Goal: Complete Application Form: Complete application form

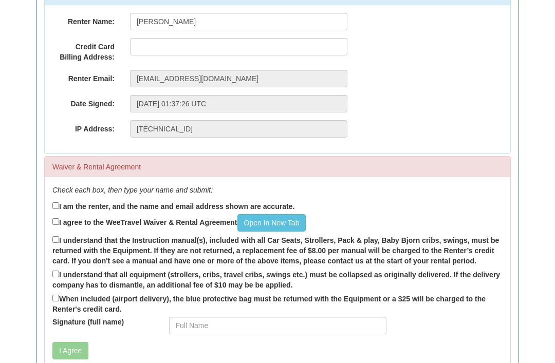
scroll to position [148, 0]
click at [162, 48] on input "text" at bounding box center [238, 46] width 217 height 17
click at [433, 76] on div "Renter Email: rob.hardy2013@hotmail.com" at bounding box center [277, 78] width 465 height 17
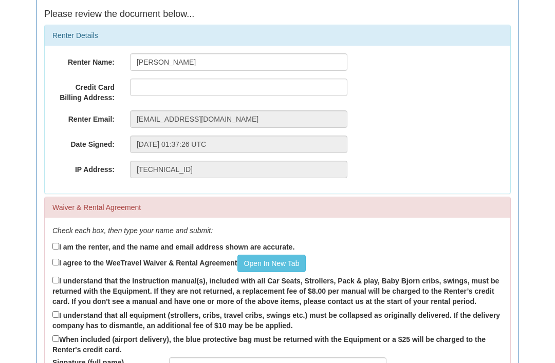
scroll to position [108, 0]
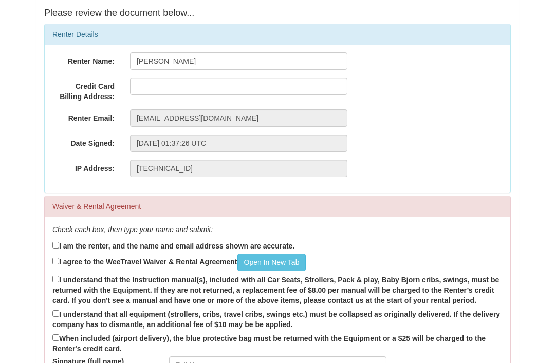
click at [55, 248] on input "I am the renter, and the name and email address shown are accurate." at bounding box center [55, 245] width 7 height 7
checkbox input "true"
click at [59, 259] on input "I agree to the WeeTravel Waiver & Rental Agreement Open In New Tab" at bounding box center [55, 261] width 7 height 7
checkbox input "true"
click at [283, 267] on link "Open In New Tab" at bounding box center [271, 262] width 69 height 17
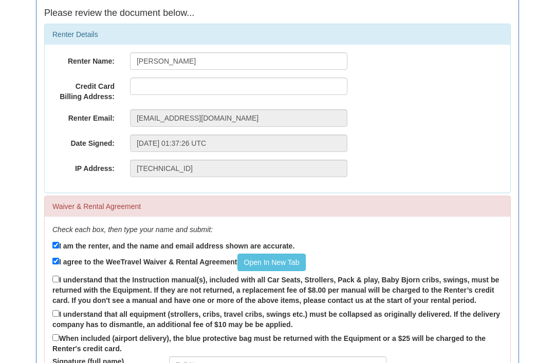
scroll to position [125, 0]
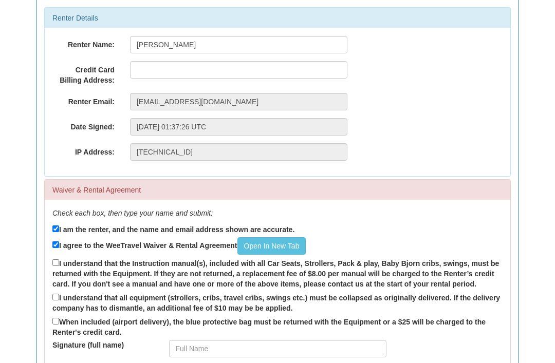
click at [59, 262] on input "I understand that the Instruction manual(s), included with all Car Seats, Strol…" at bounding box center [55, 262] width 7 height 7
checkbox input "true"
click at [59, 294] on input "I understand that all equipment (strollers, cribs, travel cribs, swings etc.) m…" at bounding box center [55, 297] width 7 height 7
checkbox input "true"
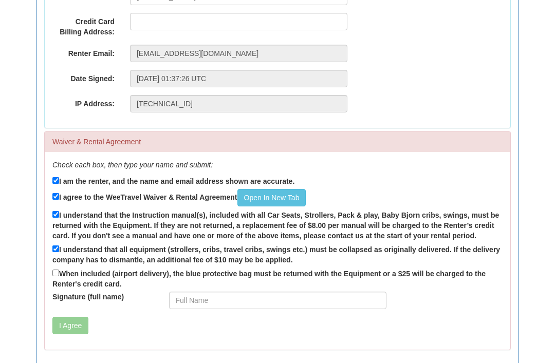
scroll to position [177, 0]
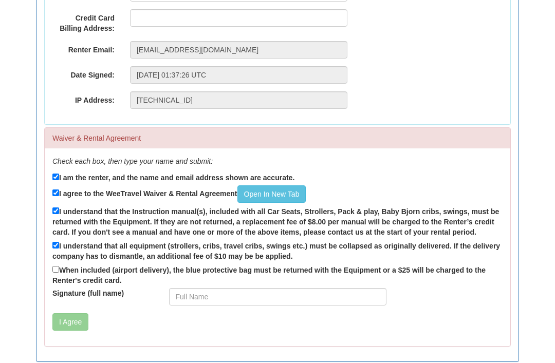
click at [59, 273] on input "When included (airport delivery), the blue protective bag must be returned with…" at bounding box center [55, 269] width 7 height 7
checkbox input "true"
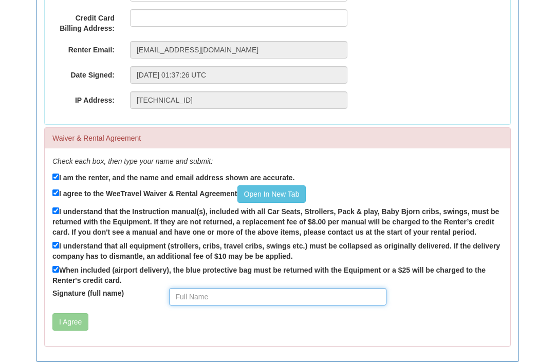
click at [231, 302] on input "Signature (full name)" at bounding box center [277, 296] width 217 height 17
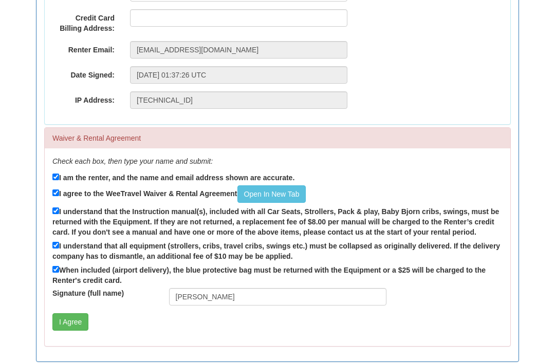
click at [218, 330] on div "I Agree" at bounding box center [239, 321] width 388 height 17
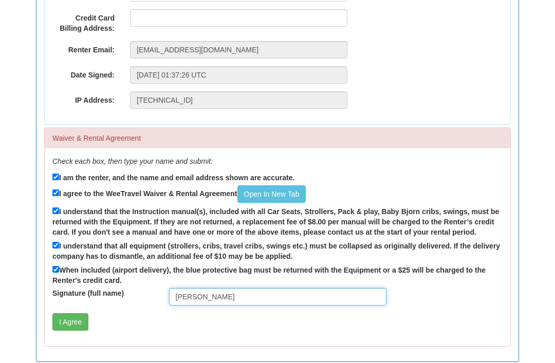
click at [224, 296] on input "Robert" at bounding box center [277, 296] width 217 height 17
click at [200, 293] on input "Robert Hardy" at bounding box center [277, 296] width 217 height 17
click at [267, 302] on input "Robert Hardy" at bounding box center [277, 296] width 217 height 17
click at [200, 299] on input "Robert Hardy" at bounding box center [277, 296] width 217 height 17
click at [285, 296] on input "Robert Andrew Hardy" at bounding box center [277, 296] width 217 height 17
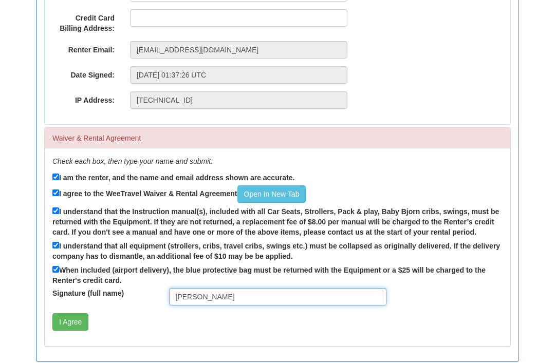
type input "Robert Andrew Hardy"
click at [70, 323] on button "I Agree" at bounding box center [70, 321] width 36 height 17
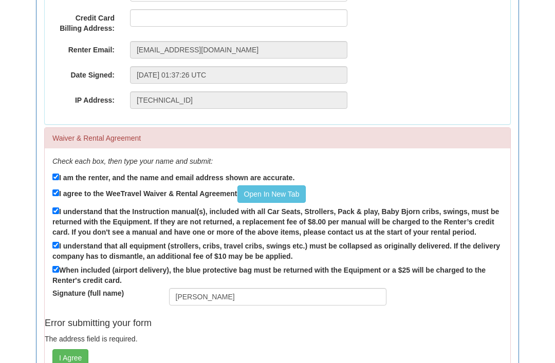
click at [259, 328] on h4 "Error submitting your form" at bounding box center [277, 323] width 465 height 10
click at [190, 17] on input "text" at bounding box center [238, 17] width 217 height 17
click at [312, 335] on p "The address field is required." at bounding box center [277, 339] width 465 height 10
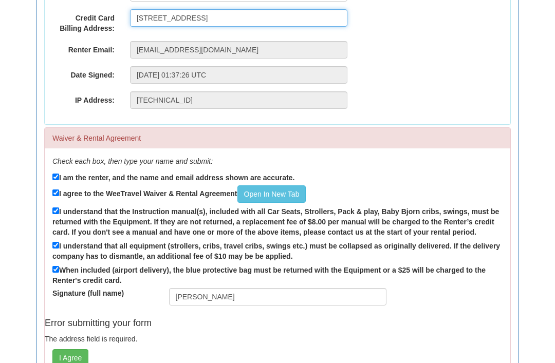
click at [212, 18] on input "1130 Craigflower Rd" at bounding box center [238, 17] width 217 height 17
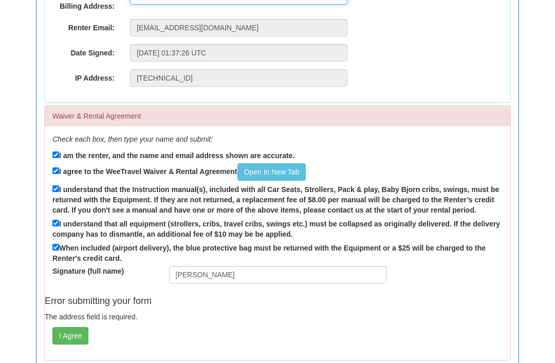
scroll to position [212, 0]
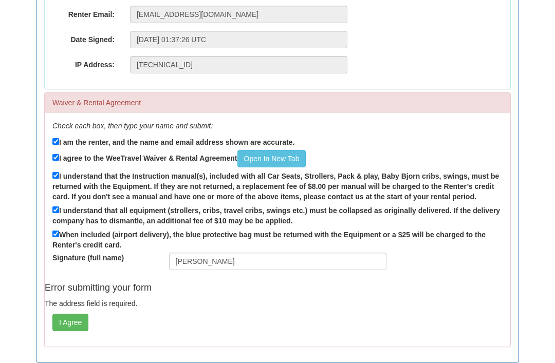
type input "1130 Craigflower Rd. Victoria"
click at [280, 302] on p "The address field is required." at bounding box center [277, 303] width 465 height 10
click at [65, 327] on button "I Agree" at bounding box center [70, 322] width 36 height 17
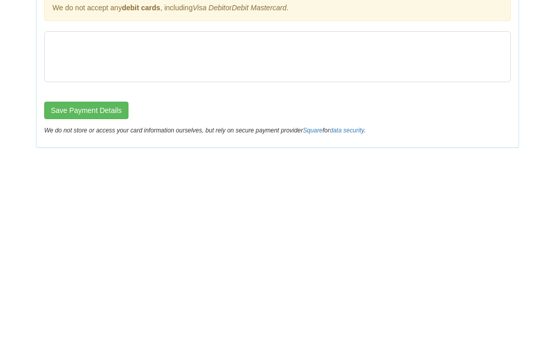
scroll to position [0, 0]
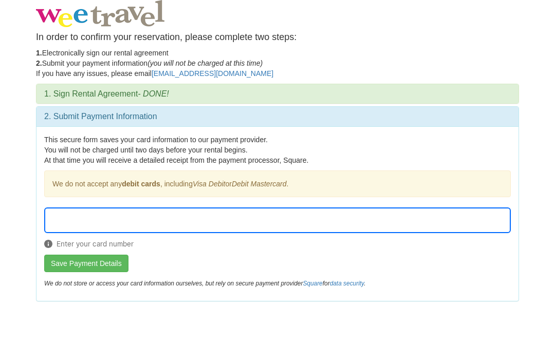
click at [272, 256] on form "Enter your card number Save Payment Details" at bounding box center [277, 240] width 466 height 65
click at [418, 258] on form "Enter the postal code Save Payment Details" at bounding box center [277, 240] width 466 height 65
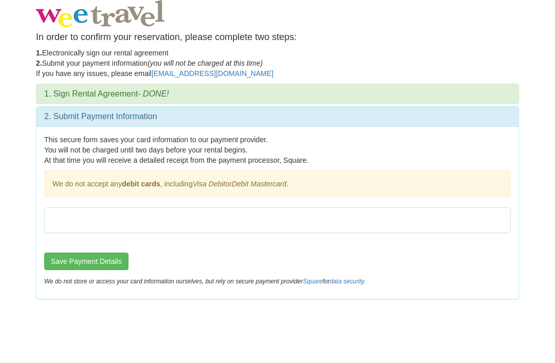
click at [91, 264] on button "Save Payment Details" at bounding box center [86, 261] width 84 height 17
click at [99, 259] on button "Save Payment Details" at bounding box center [86, 261] width 84 height 17
